Goal: Transaction & Acquisition: Book appointment/travel/reservation

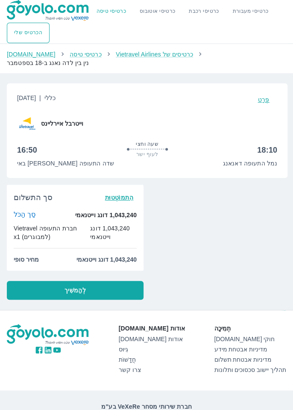
click at [264, 96] on font "פְּרָט" at bounding box center [264, 99] width 12 height 7
click at [96, 281] on button "לְהַמשִׁיך" at bounding box center [75, 290] width 137 height 19
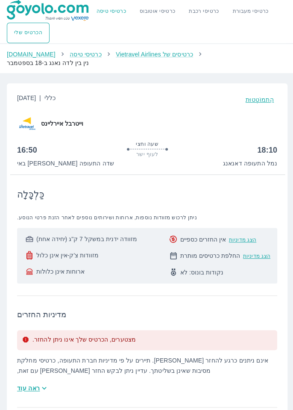
click at [259, 96] on font "הִתמוֹטְטוּת" at bounding box center [260, 99] width 28 height 7
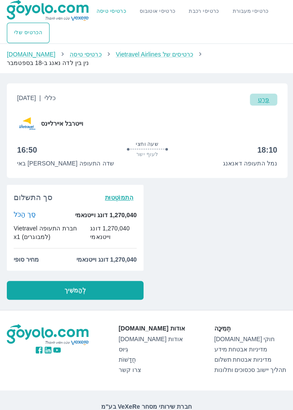
click at [268, 96] on font "פְּרָט" at bounding box center [264, 99] width 12 height 7
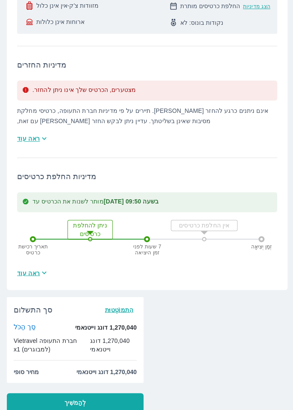
scroll to position [250, 0]
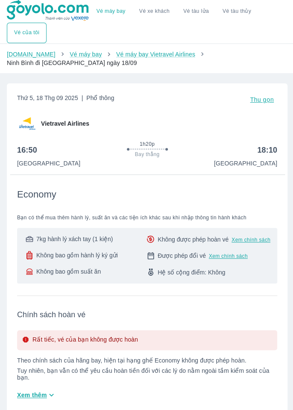
scroll to position [0, 0]
